Goal: Task Accomplishment & Management: Manage account settings

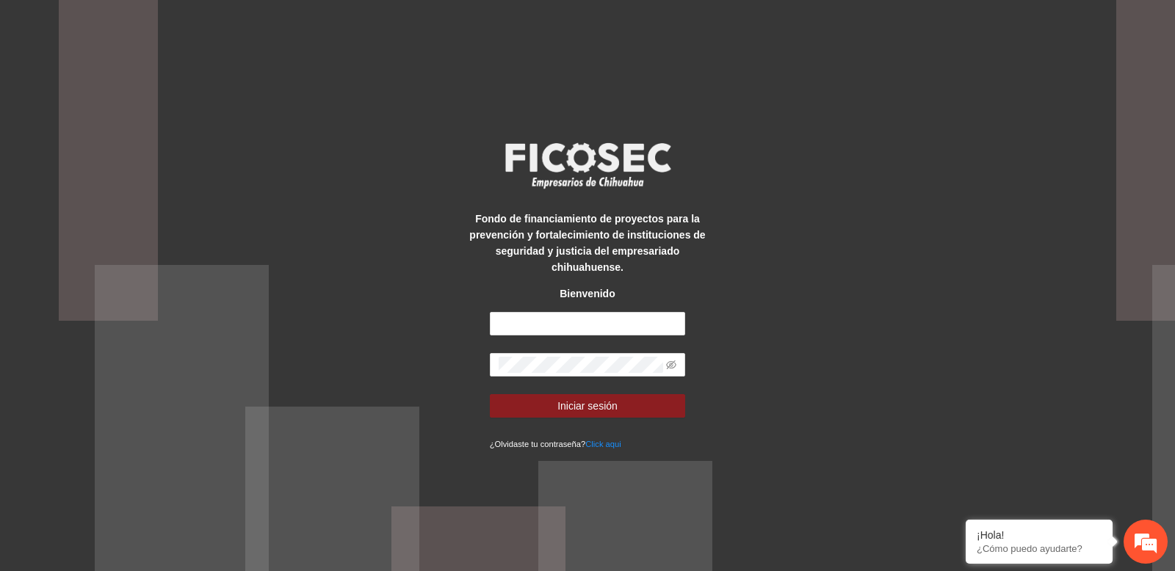
click at [295, 97] on div "Fondo de financiamiento de proyectos para la prevención y fortalecimiento de in…" at bounding box center [587, 285] width 1175 height 571
click at [115, 64] on div "Fondo de financiamiento de proyectos para la prevención y fortalecimiento de in…" at bounding box center [587, 285] width 1175 height 571
click at [408, 307] on div "Fondo de financiamiento de proyectos para la prevención y fortalecimiento de in…" at bounding box center [587, 285] width 1175 height 571
click at [519, 321] on input "text" at bounding box center [588, 324] width 196 height 24
click at [397, 311] on div "Fondo de financiamiento de proyectos para la prevención y fortalecimiento de in…" at bounding box center [587, 285] width 1175 height 571
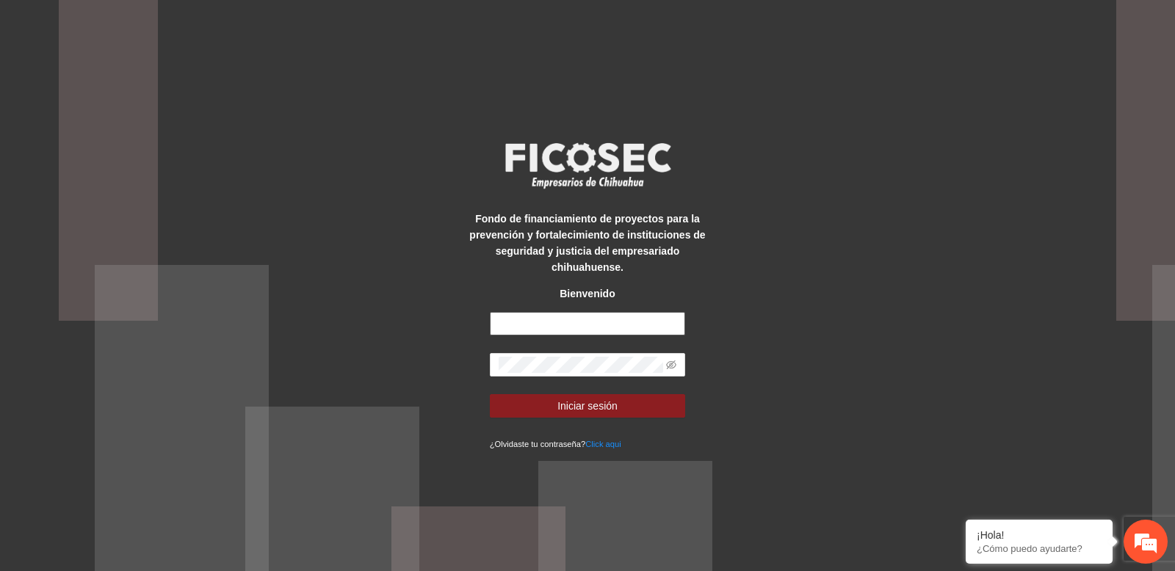
click at [539, 323] on input "text" at bounding box center [588, 324] width 196 height 24
paste input "**********"
click at [539, 323] on input "**********" at bounding box center [588, 324] width 196 height 24
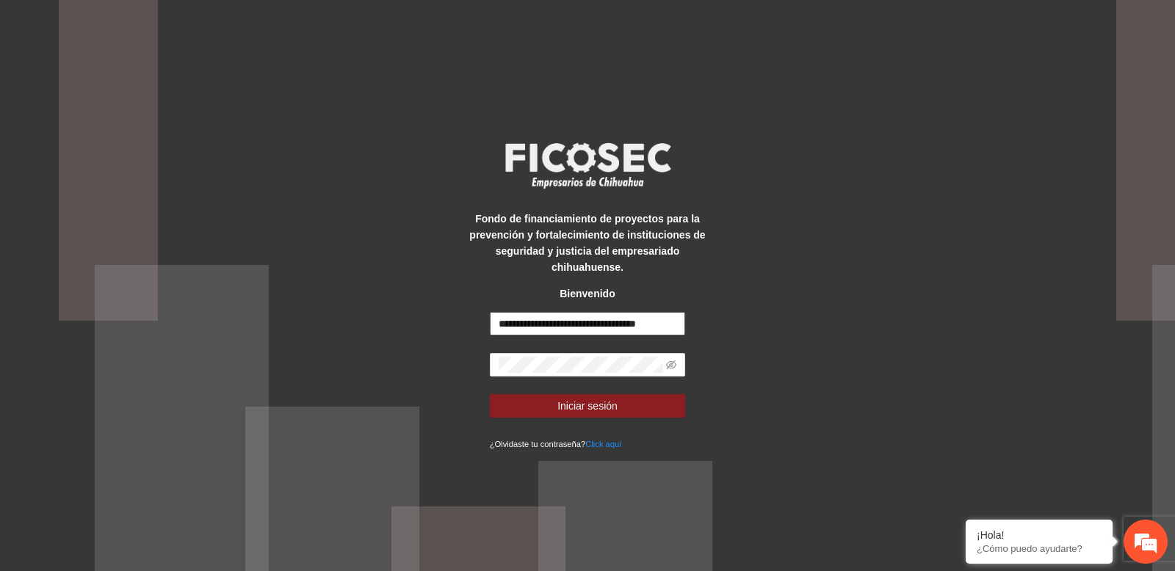
click at [539, 323] on input "**********" at bounding box center [588, 324] width 196 height 24
paste input "text"
type input "**********"
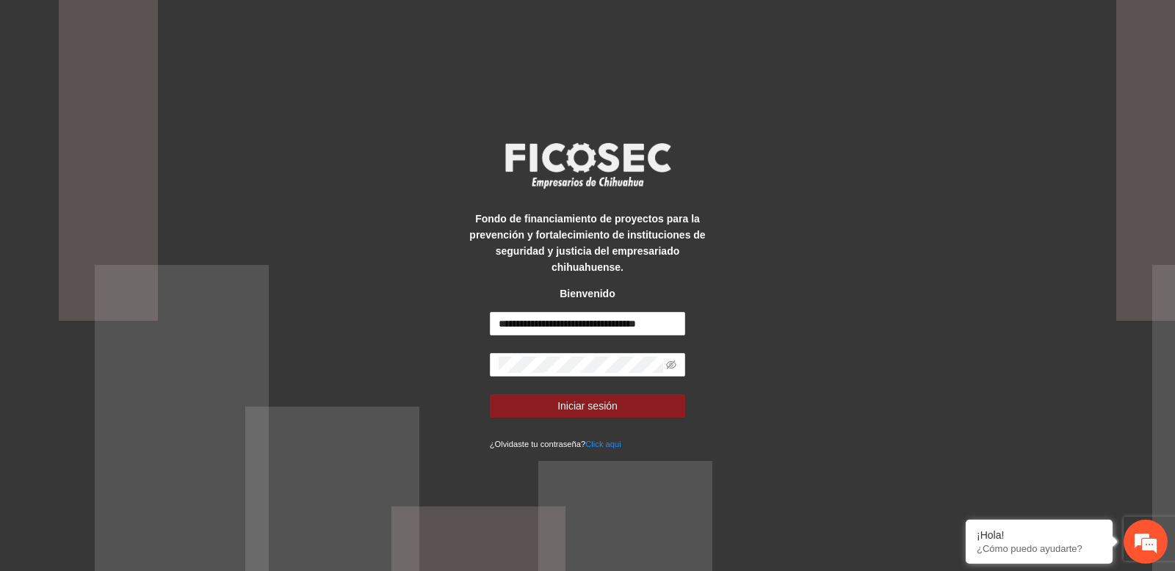
scroll to position [0, 0]
click at [527, 373] on span at bounding box center [588, 365] width 196 height 24
click at [547, 408] on button "Iniciar sesión" at bounding box center [588, 406] width 196 height 24
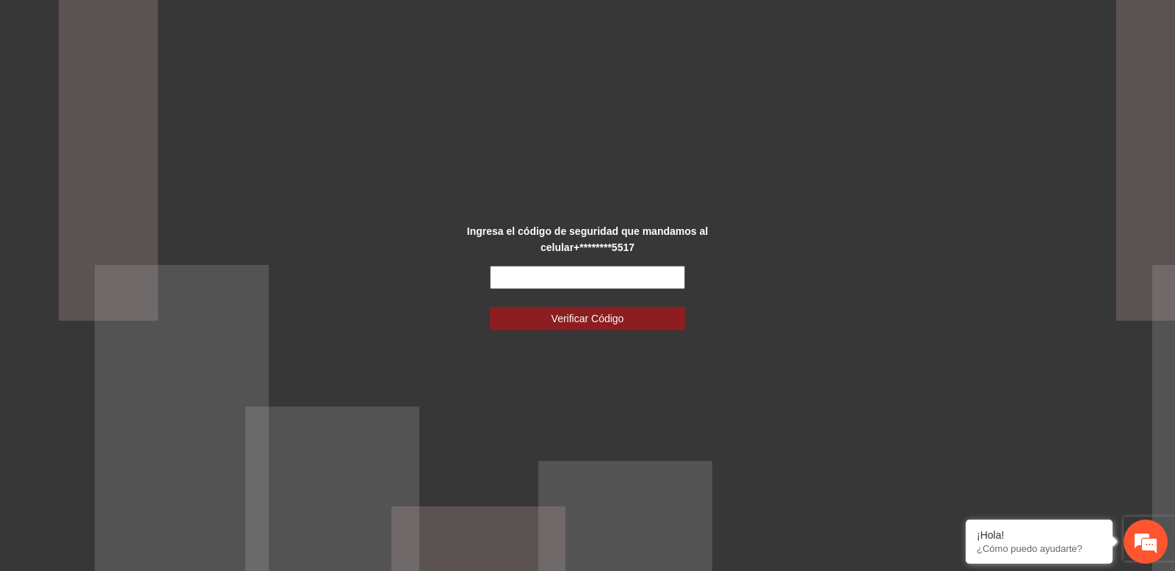
click at [577, 270] on input "text" at bounding box center [588, 278] width 196 height 24
type input "******"
click at [490, 307] on button "Verificar Código" at bounding box center [588, 319] width 196 height 24
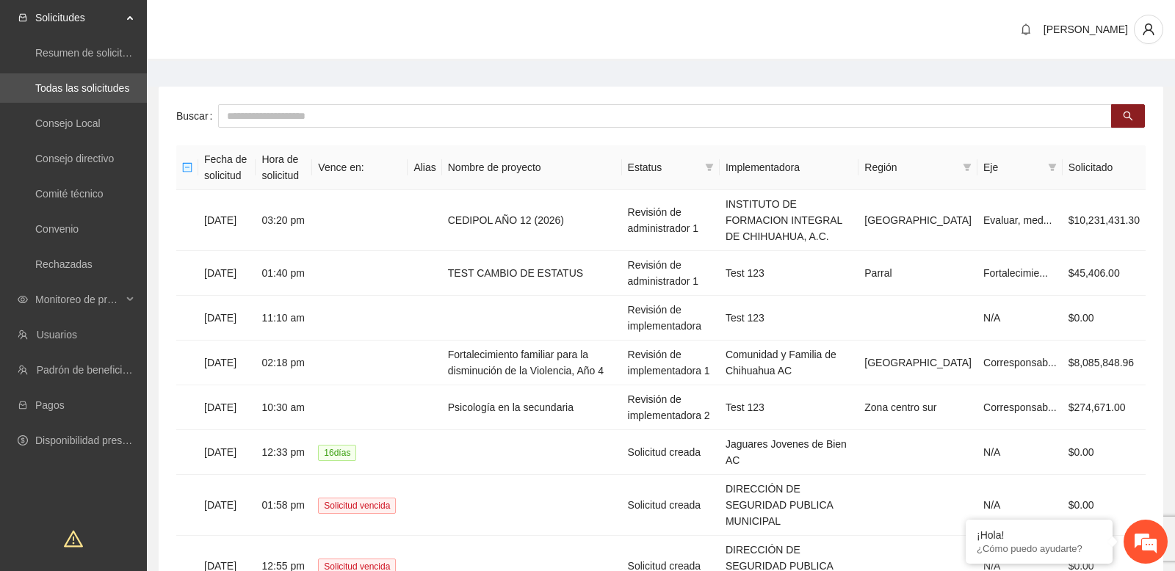
click at [518, 80] on main "Buscar Fecha de solicitud Hora de solicitud Vence en: Alias Nombre de proyecto …" at bounding box center [661, 435] width 1028 height 748
click at [113, 309] on span "Monitoreo de proyectos" at bounding box center [78, 299] width 87 height 29
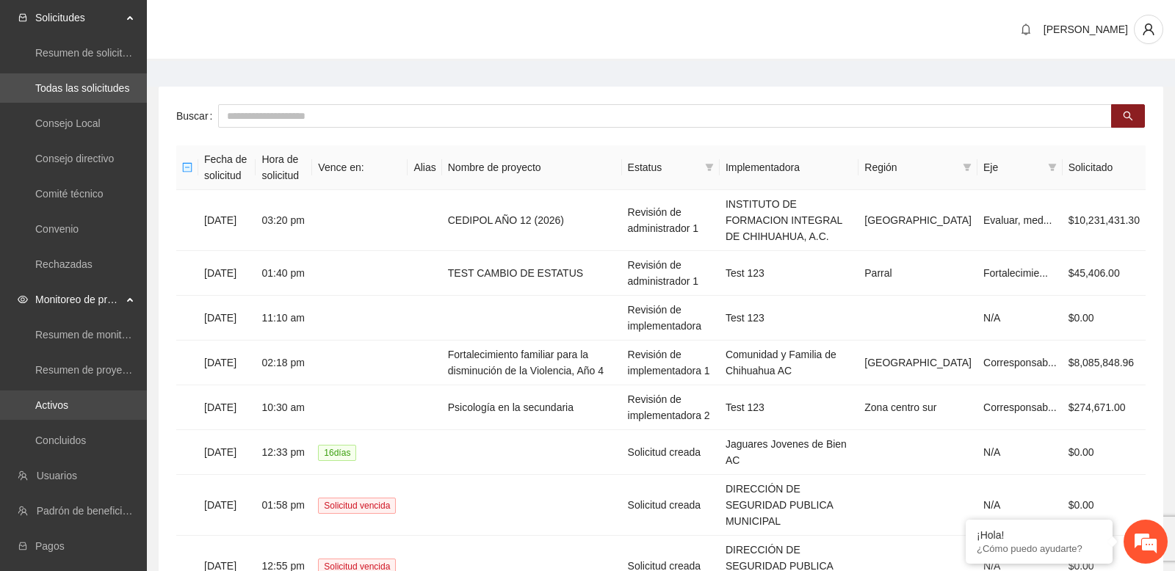
click at [68, 406] on link "Activos" at bounding box center [51, 406] width 33 height 12
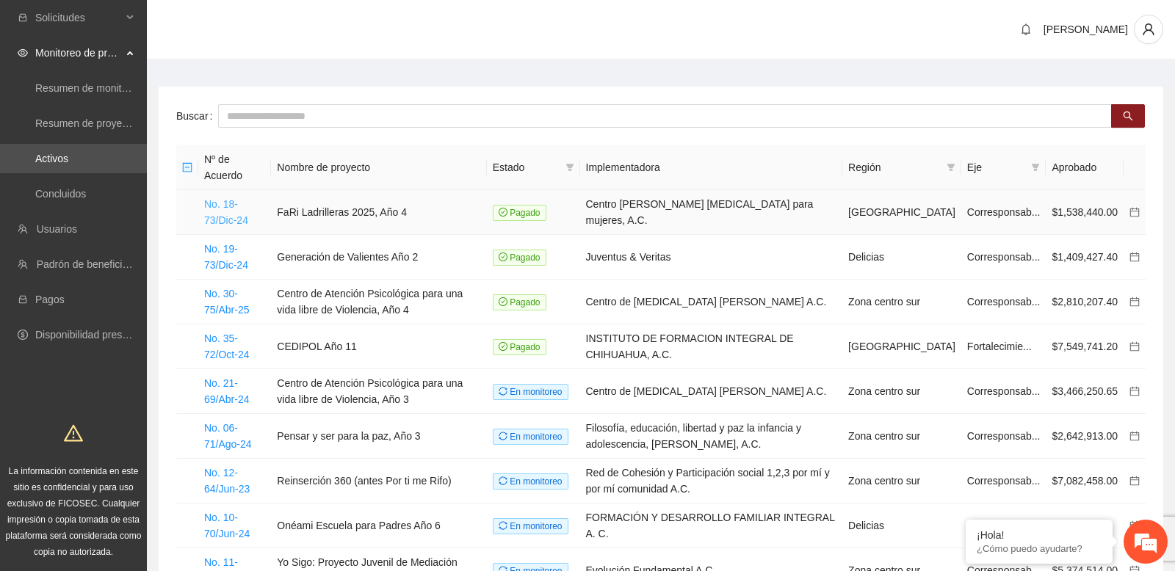
click at [245, 221] on link "No. 18-73/Dic-24" at bounding box center [226, 212] width 44 height 28
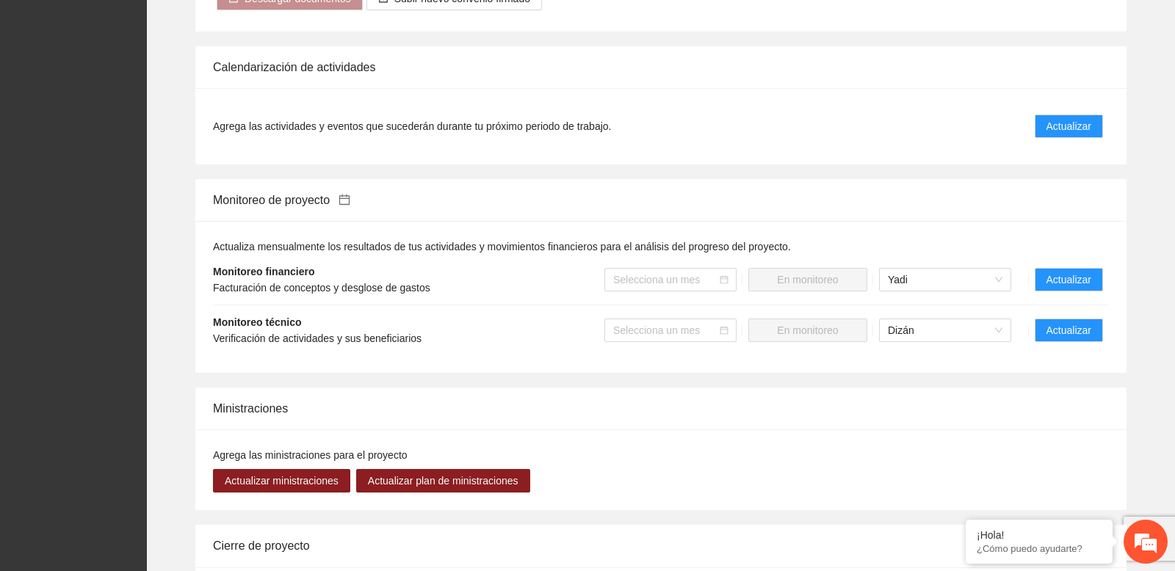
scroll to position [1380, 0]
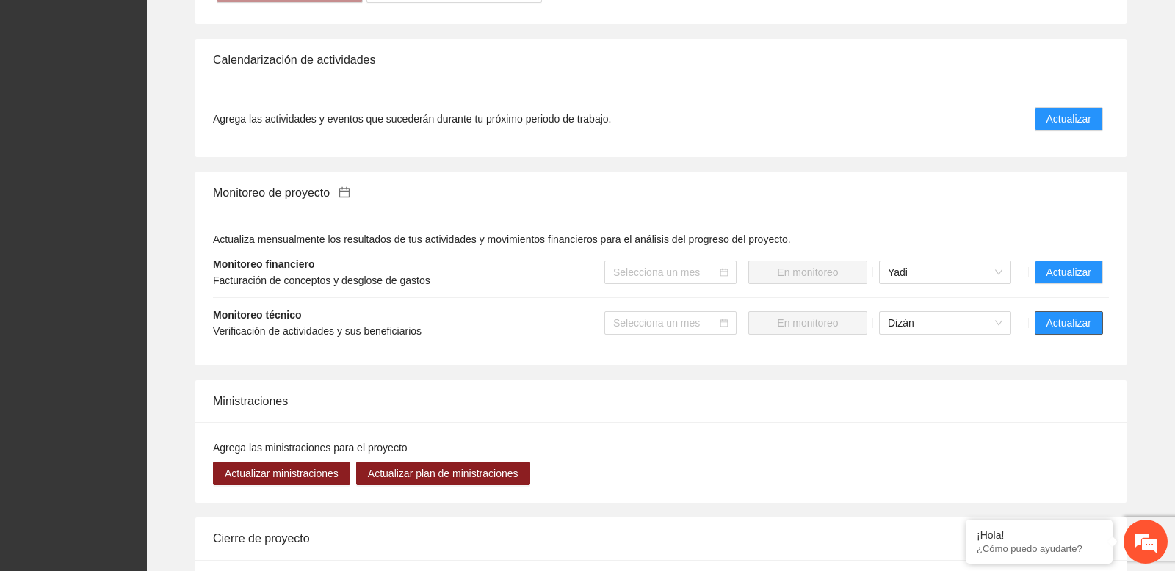
click at [1066, 326] on span "Actualizar" at bounding box center [1069, 323] width 45 height 16
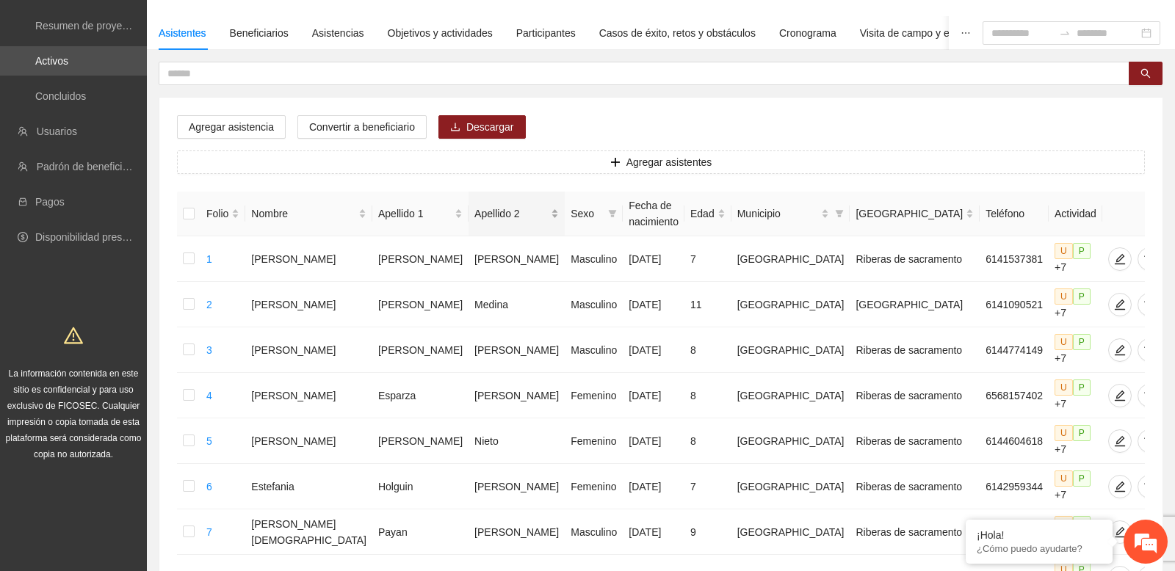
scroll to position [124, 0]
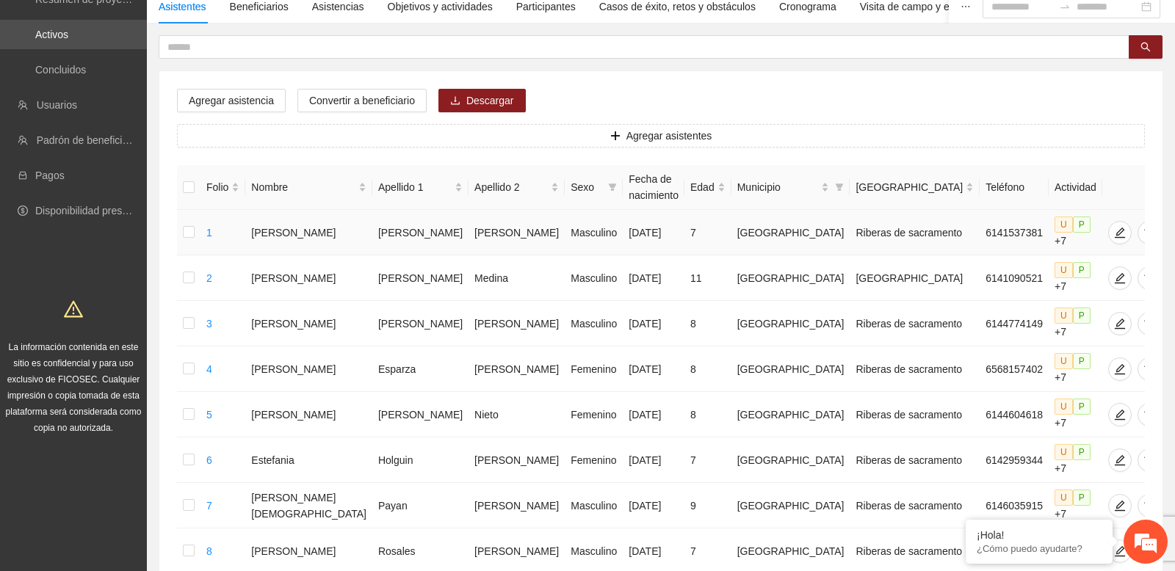
click at [198, 230] on td at bounding box center [189, 233] width 24 height 46
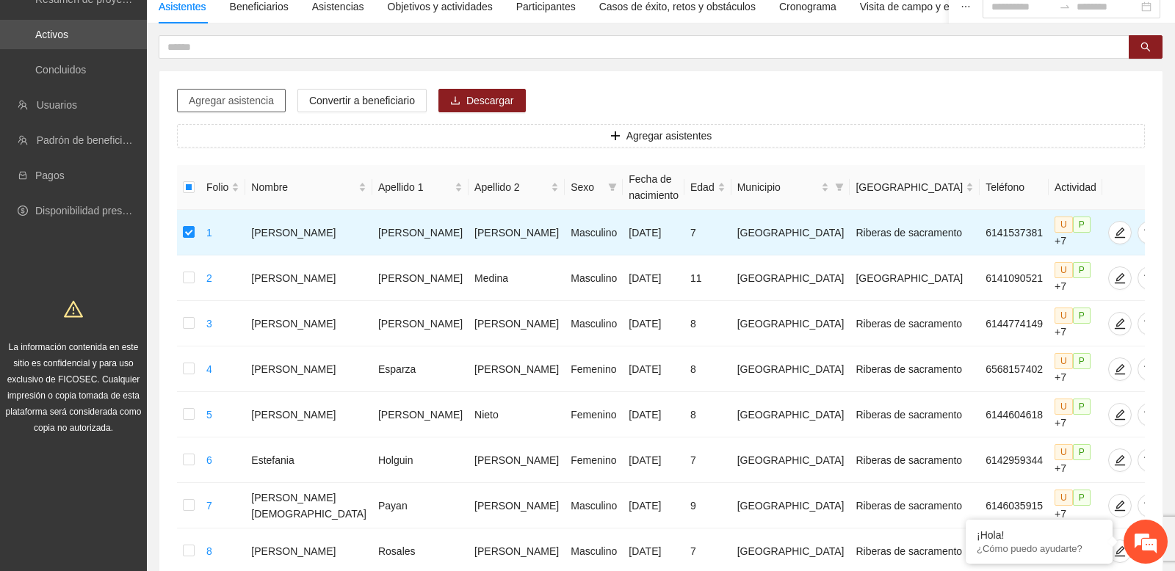
click at [249, 104] on span "Agregar asistencia" at bounding box center [231, 101] width 85 height 16
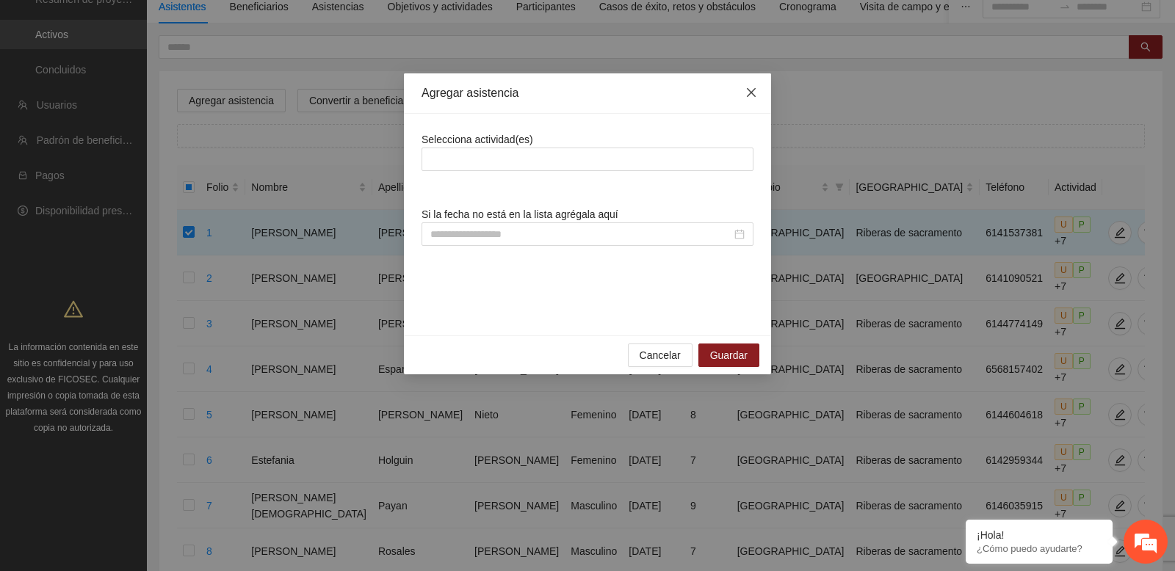
click at [748, 92] on icon "close" at bounding box center [752, 93] width 12 height 12
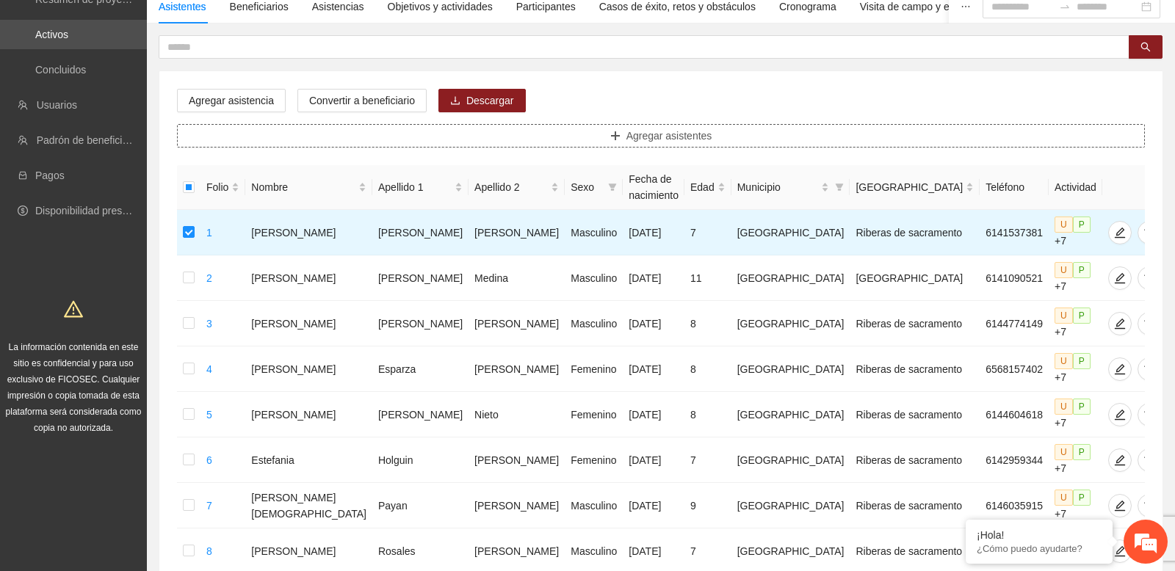
scroll to position [0, 0]
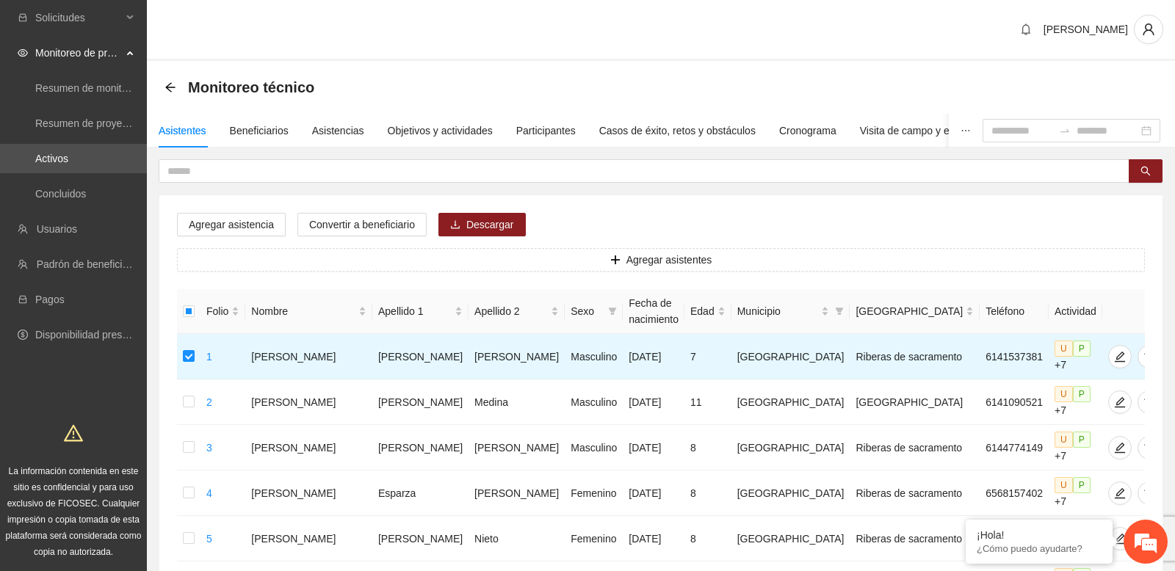
click at [1148, 48] on div "Esteban" at bounding box center [661, 30] width 1028 height 61
click at [1149, 29] on icon "user" at bounding box center [1148, 29] width 13 height 13
click at [1108, 79] on span "Cerrar sesión" at bounding box center [1107, 85] width 93 height 16
